Goal: Information Seeking & Learning: Find specific fact

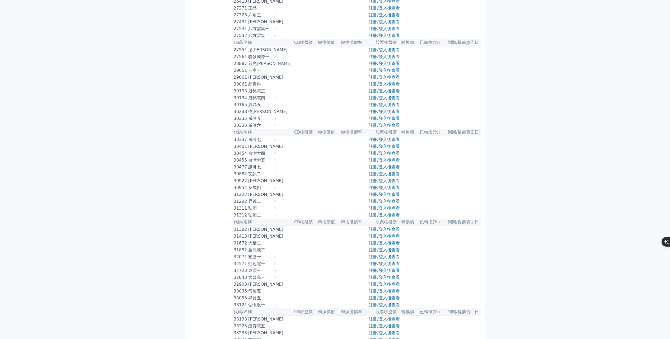
scroll to position [687, 0]
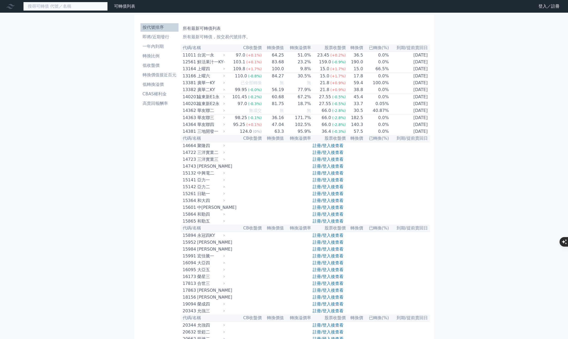
click at [58, 5] on input at bounding box center [65, 6] width 85 height 9
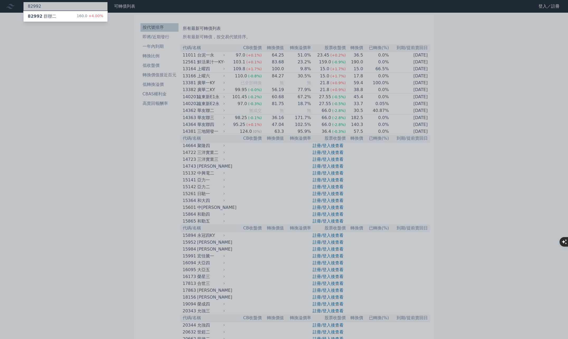
type input "82992"
click at [58, 15] on div "82992 群聯二 160.0 +4.00%" at bounding box center [66, 16] width 84 height 11
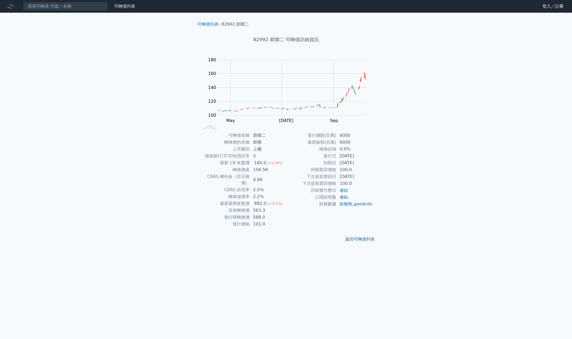
click at [256, 162] on div "160.0" at bounding box center [260, 163] width 14 height 6
click at [339, 154] on td "2024-01-23" at bounding box center [354, 156] width 36 height 7
click at [342, 163] on td "2029-01-23" at bounding box center [354, 163] width 36 height 7
